Goal: Task Accomplishment & Management: Manage account settings

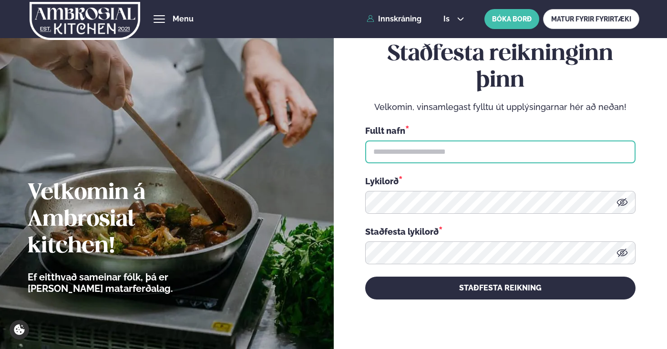
click at [436, 152] on input "text" at bounding box center [500, 152] width 270 height 23
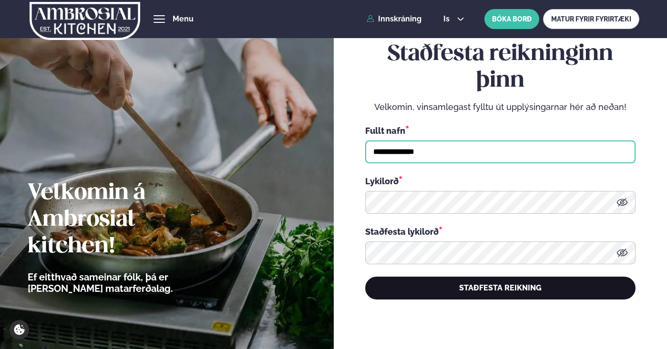
type input "**********"
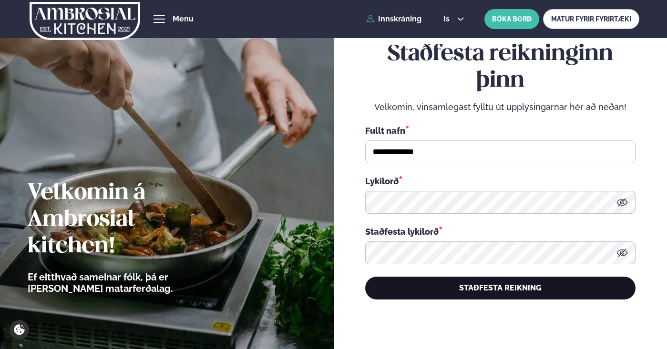
click at [499, 280] on button "STAÐFESTA REIKNING" at bounding box center [500, 288] width 270 height 23
click at [490, 280] on button "STAÐFESTA REIKNING" at bounding box center [500, 288] width 270 height 23
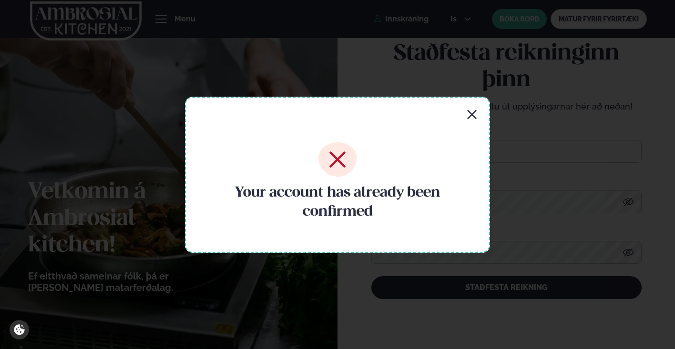
click at [472, 114] on icon "button" at bounding box center [471, 114] width 9 height 9
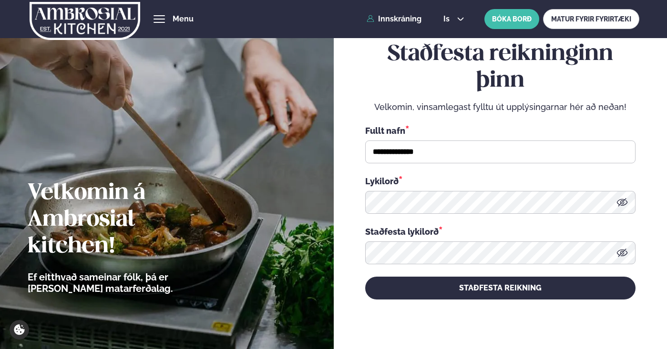
click at [528, 201] on icon at bounding box center [621, 202] width 11 height 8
click at [528, 256] on icon at bounding box center [621, 252] width 11 height 11
click at [396, 19] on link "Innskráning" at bounding box center [393, 19] width 55 height 9
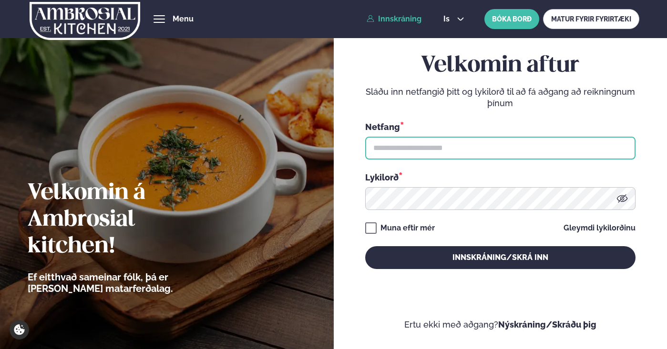
click at [382, 157] on input "text" at bounding box center [500, 148] width 270 height 23
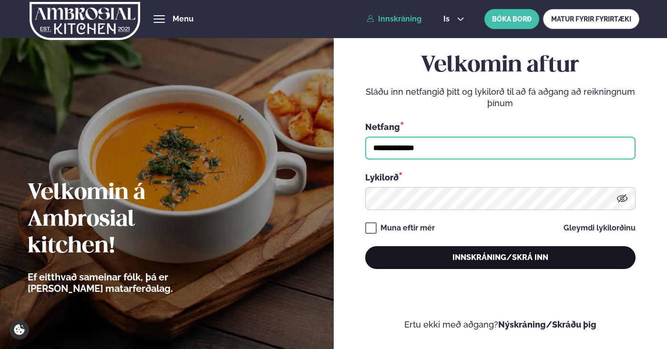
type input "**********"
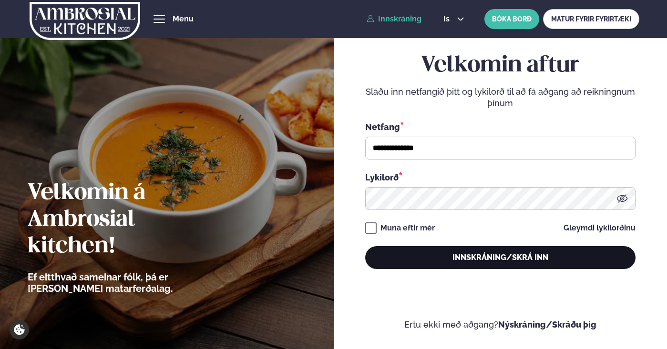
click at [524, 263] on button "Innskráning/Skrá inn" at bounding box center [500, 257] width 270 height 23
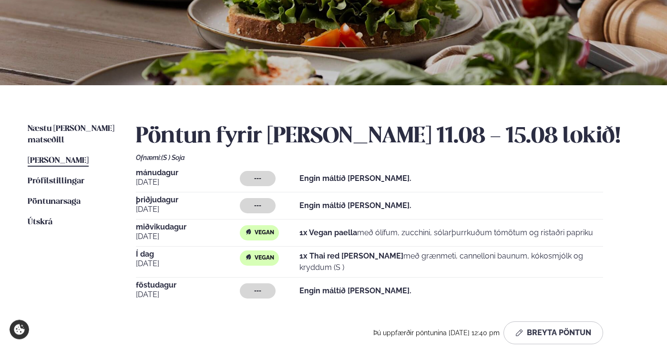
scroll to position [146, 0]
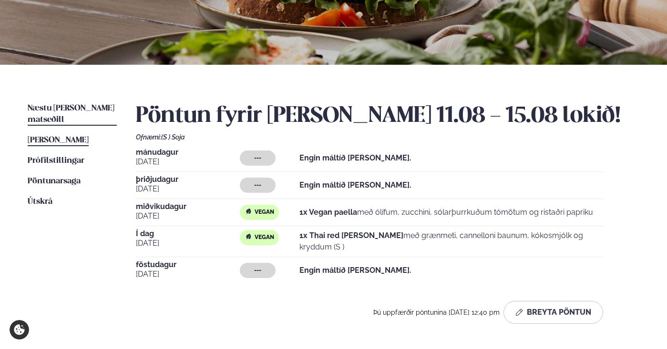
click at [67, 107] on span "Næstu [PERSON_NAME] matseðill" at bounding box center [71, 114] width 87 height 20
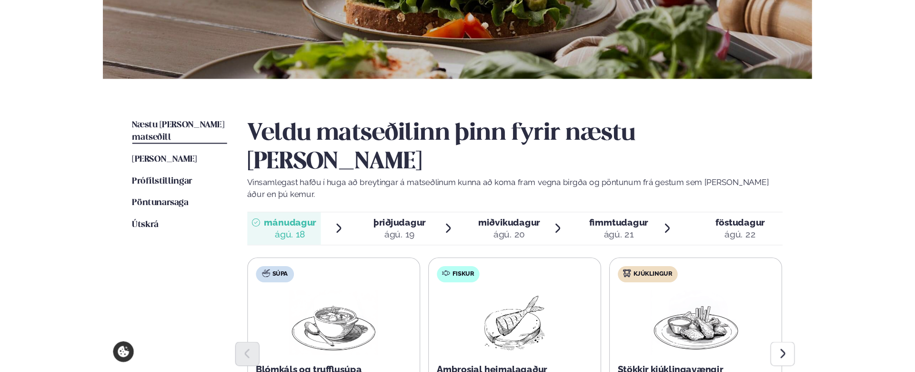
scroll to position [194, 0]
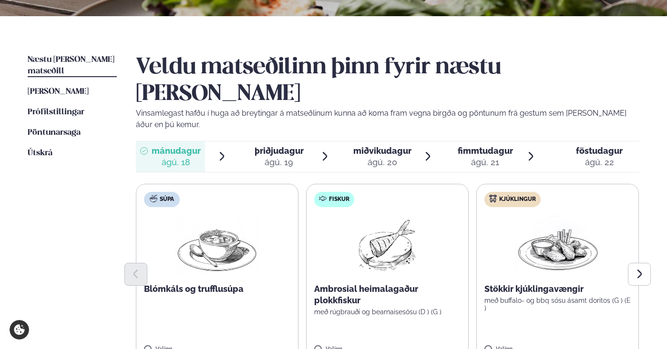
click at [380, 146] on span "miðvikudagur" at bounding box center [382, 151] width 58 height 10
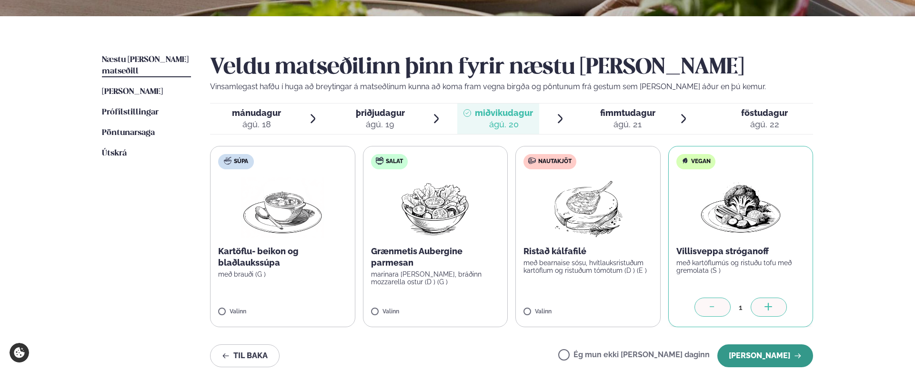
click at [528, 280] on button "[PERSON_NAME]" at bounding box center [766, 355] width 96 height 23
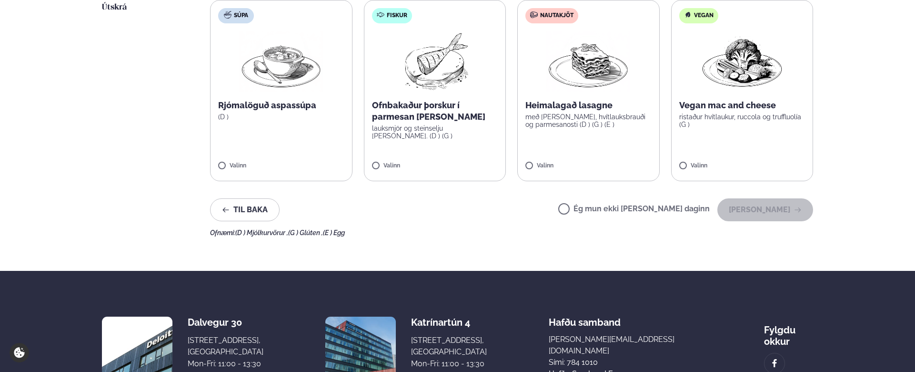
scroll to position [292, 0]
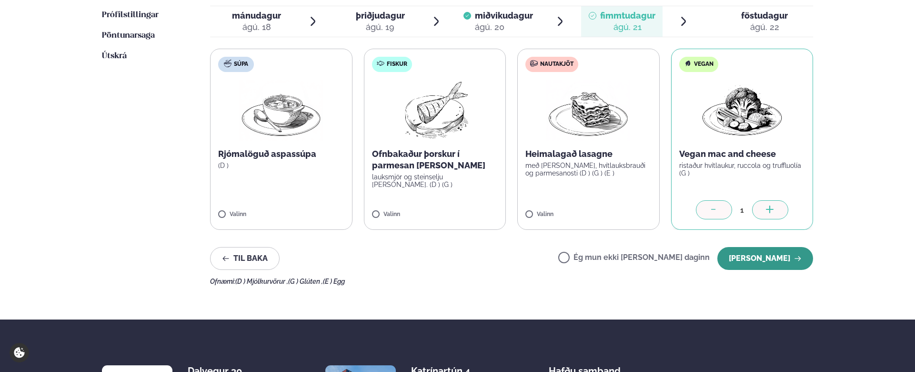
click at [528, 260] on button "[PERSON_NAME]" at bounding box center [766, 258] width 96 height 23
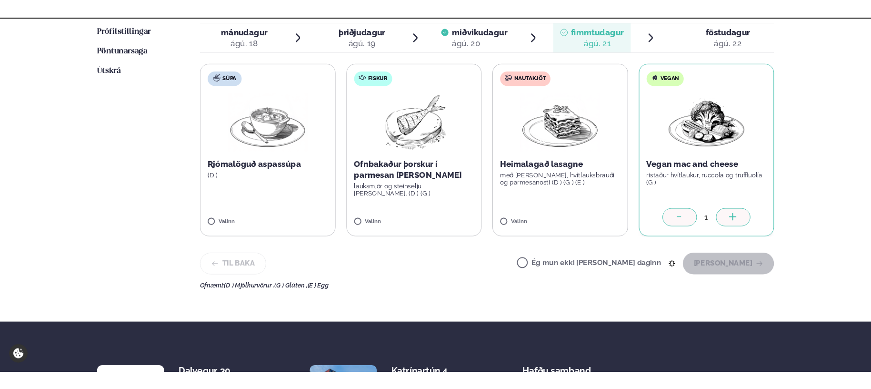
scroll to position [216, 0]
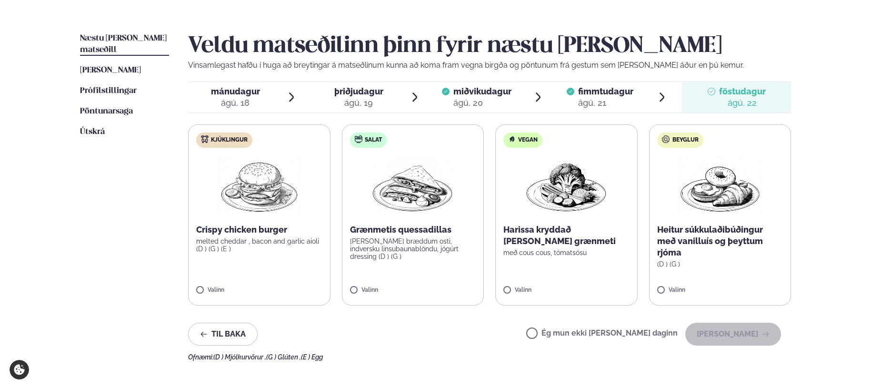
click at [121, 92] on ul "Næstu [PERSON_NAME] matseðill Næsta vika [PERSON_NAME] matseðill [PERSON_NAME] …" at bounding box center [124, 197] width 89 height 328
click at [123, 107] on span "Pöntunarsaga" at bounding box center [106, 111] width 53 height 8
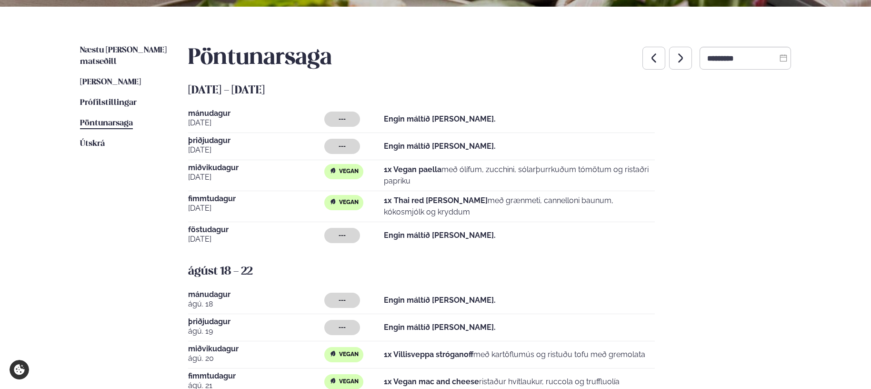
scroll to position [398, 0]
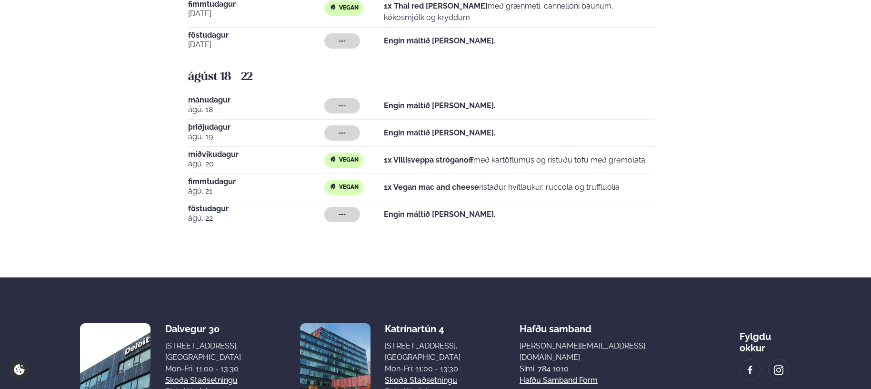
click at [59, 70] on div "Næstu [PERSON_NAME] matseðill Næsta vika [PERSON_NAME] matseðill [PERSON_NAME] …" at bounding box center [435, 44] width 769 height 465
